Goal: Task Accomplishment & Management: Use online tool/utility

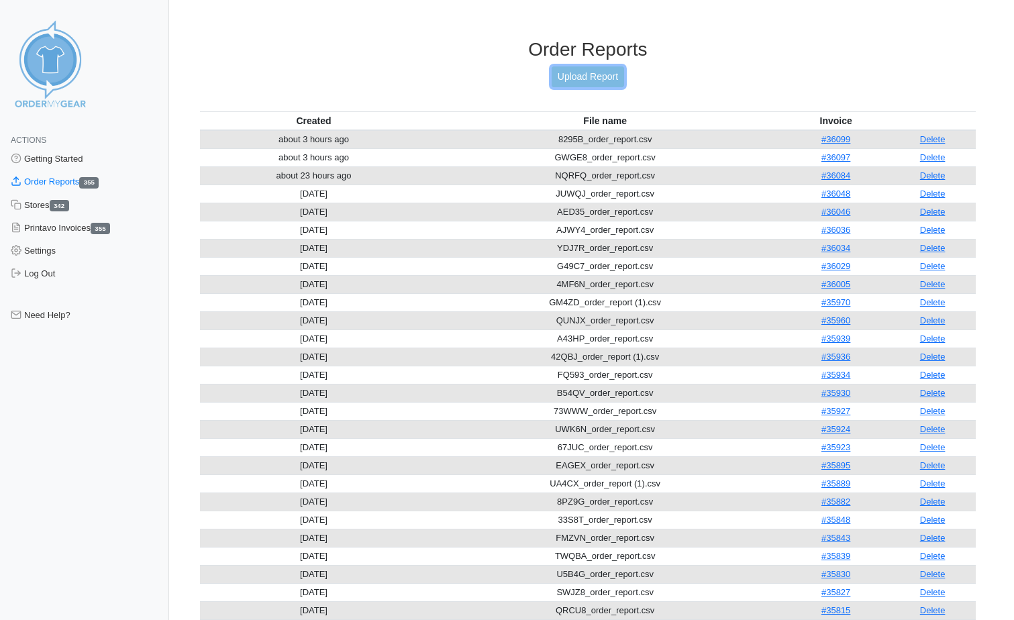
click at [585, 79] on link "Upload Report" at bounding box center [588, 76] width 72 height 21
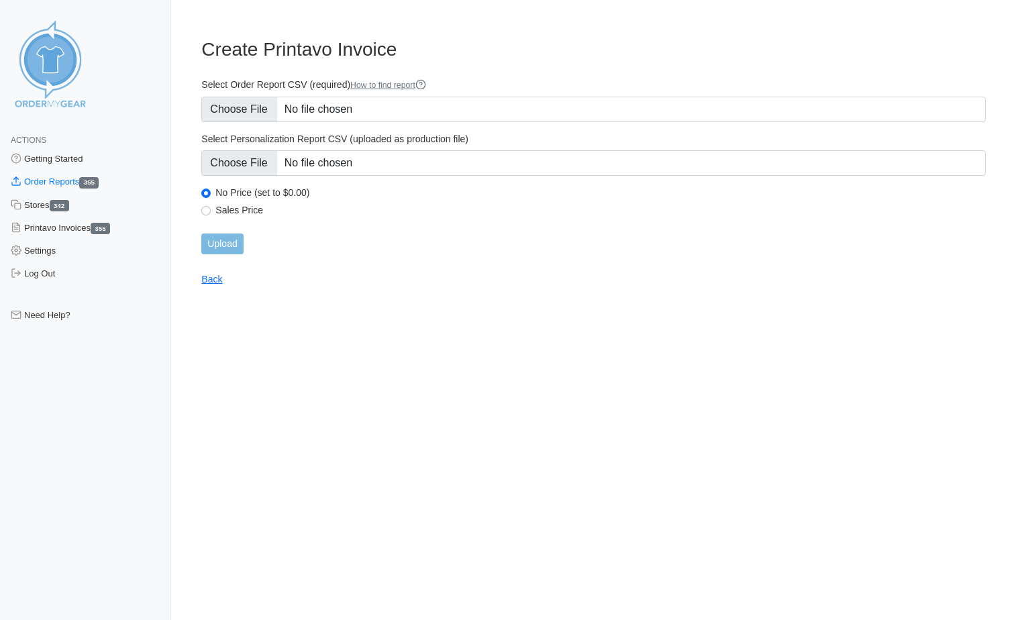
type input "C:\fakepath\588JQ_order_report.csv"
click at [230, 248] on input "Upload" at bounding box center [222, 244] width 42 height 21
